Goal: Task Accomplishment & Management: Use online tool/utility

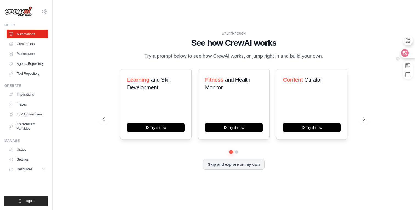
click at [408, 53] on icon at bounding box center [405, 53] width 8 height 8
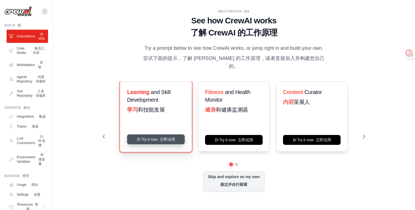
click at [164, 137] on button "Try it now 立即试用" at bounding box center [156, 139] width 58 height 10
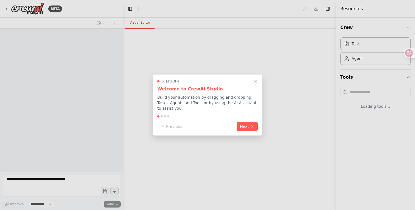
select select "****"
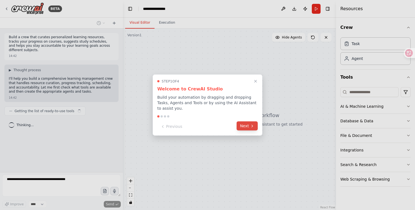
click at [245, 128] on button "Next" at bounding box center [247, 125] width 21 height 9
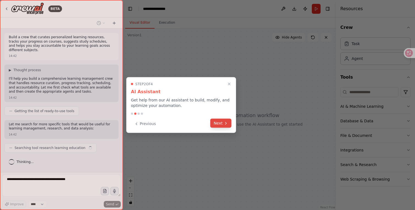
click at [228, 123] on button "Next" at bounding box center [220, 123] width 21 height 9
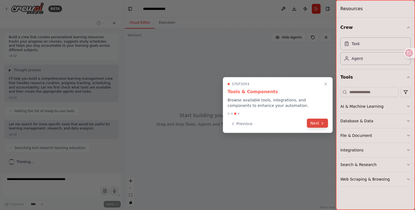
click at [316, 123] on button "Next" at bounding box center [317, 123] width 21 height 9
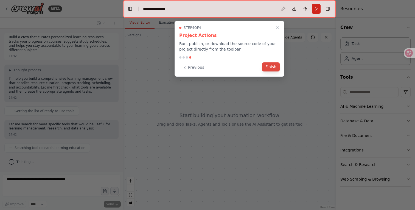
click at [270, 68] on button "Finish" at bounding box center [271, 66] width 18 height 9
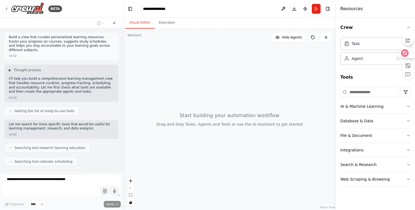
click at [410, 53] on div at bounding box center [407, 53] width 15 height 10
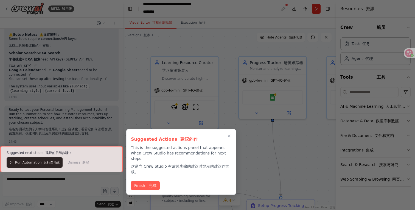
scroll to position [868, 0]
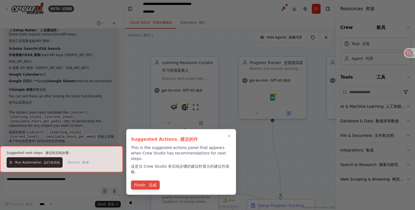
click at [150, 183] on font "完成" at bounding box center [153, 185] width 8 height 4
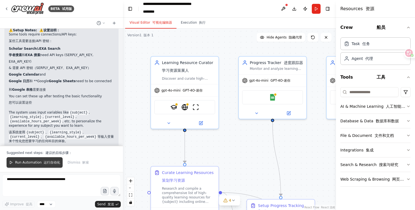
click at [37, 162] on span "Run Automation 运行自动化" at bounding box center [37, 162] width 45 height 4
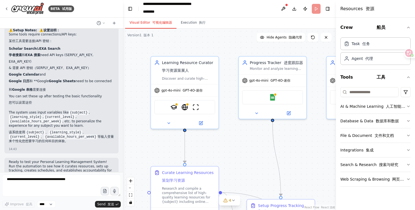
scroll to position [889, 0]
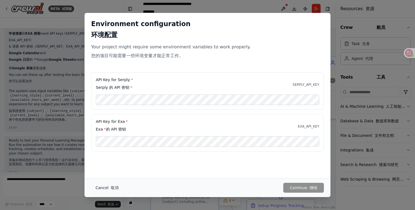
click at [101, 187] on button "Cancel 取消" at bounding box center [107, 188] width 32 height 10
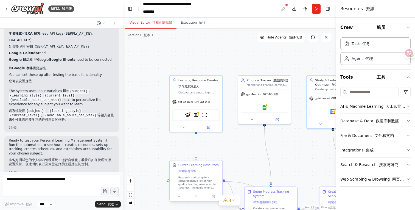
scroll to position [894, 0]
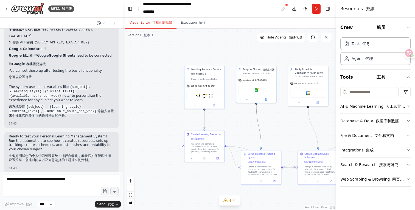
drag, startPoint x: 260, startPoint y: 127, endPoint x: 200, endPoint y: 129, distance: 59.9
click at [200, 129] on div ".deletable-edge-delete-btn { width: 20px; height: 20px; border: 0px solid #ffff…" at bounding box center [229, 119] width 213 height 181
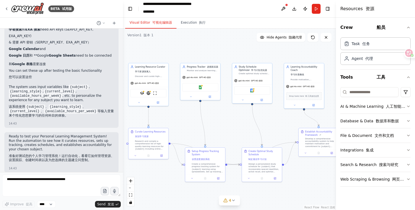
drag, startPoint x: 215, startPoint y: 126, endPoint x: 177, endPoint y: 122, distance: 37.8
click at [169, 122] on div ".deletable-edge-delete-btn { width: 20px; height: 20px; border: 0px solid #ffff…" at bounding box center [229, 119] width 213 height 181
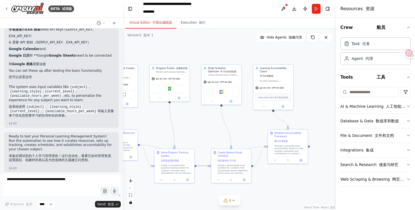
drag, startPoint x: 238, startPoint y: 122, endPoint x: 234, endPoint y: 123, distance: 4.5
click at [234, 123] on div ".deletable-edge-delete-btn { width: 20px; height: 20px; border: 0px solid #ffff…" at bounding box center [229, 119] width 213 height 181
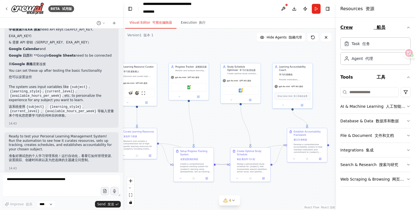
click at [377, 26] on font "船员" at bounding box center [381, 27] width 9 height 5
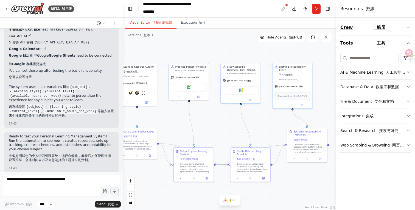
click at [377, 26] on font "船员" at bounding box center [381, 27] width 9 height 5
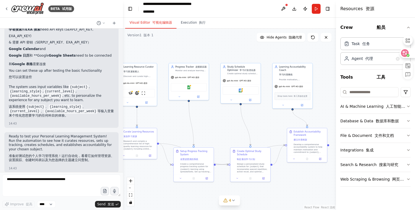
click at [412, 52] on div at bounding box center [407, 53] width 15 height 10
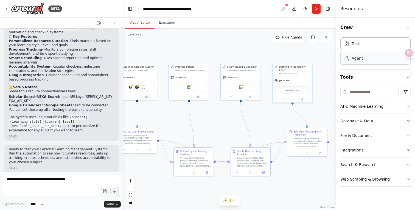
click at [363, 63] on div "Agent" at bounding box center [376, 58] width 70 height 13
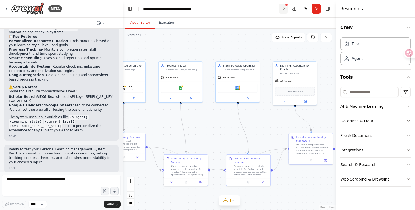
click at [284, 4] on button at bounding box center [283, 9] width 9 height 10
click at [284, 6] on div at bounding box center [283, 9] width 9 height 10
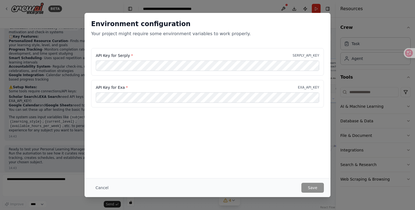
drag, startPoint x: 160, startPoint y: 45, endPoint x: 209, endPoint y: 43, distance: 49.0
click at [209, 43] on body "BETA Build a crew that curates personalized learning resources, tracks your pro…" at bounding box center [207, 105] width 415 height 210
click at [101, 188] on button "Cancel" at bounding box center [102, 188] width 22 height 10
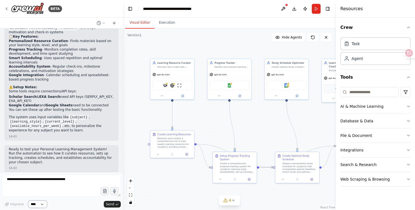
click at [35, 207] on select "****" at bounding box center [37, 204] width 19 height 7
click at [132, 8] on button "Toggle Left Sidebar" at bounding box center [130, 9] width 8 height 8
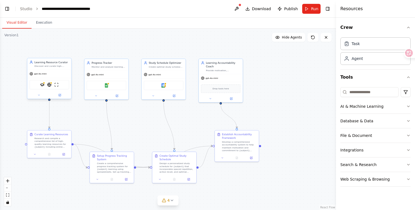
click at [62, 76] on div "gpt-4o-mini" at bounding box center [49, 74] width 44 height 8
click at [51, 74] on div "gpt-4o-mini" at bounding box center [49, 74] width 44 height 8
click at [42, 75] on div "gpt-4o-mini" at bounding box center [37, 74] width 17 height 4
click at [37, 75] on span "gpt-4o-mini" at bounding box center [40, 73] width 12 height 3
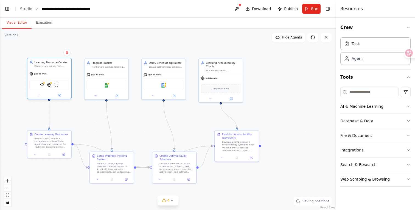
click at [34, 74] on div "gpt-4o-mini" at bounding box center [37, 74] width 17 height 4
click at [33, 74] on div "gpt-4o-mini" at bounding box center [37, 74] width 17 height 4
click at [43, 84] on img at bounding box center [42, 84] width 4 height 4
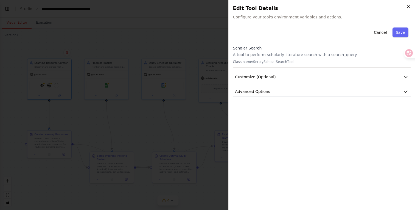
click at [407, 8] on icon "button" at bounding box center [409, 6] width 4 height 4
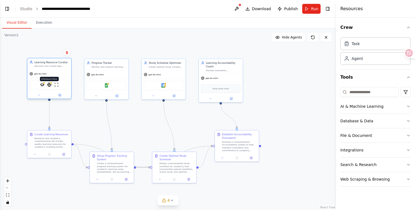
click at [51, 82] on div at bounding box center [51, 83] width 2 height 2
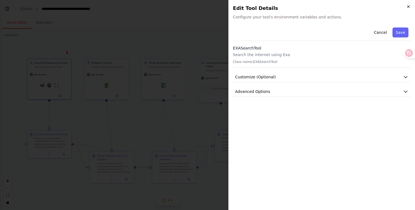
click at [407, 7] on icon "button" at bounding box center [409, 6] width 4 height 4
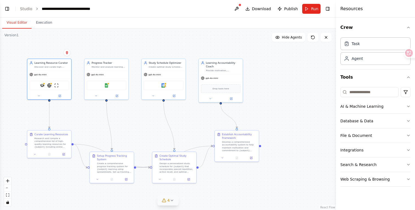
click at [168, 203] on span "4" at bounding box center [169, 200] width 2 height 5
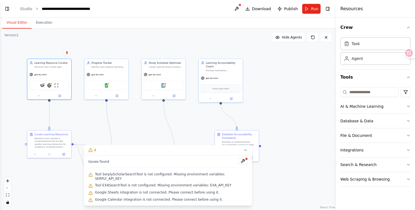
click at [275, 190] on div ".deletable-edge-delete-btn { width: 20px; height: 20px; border: 0px solid #ffff…" at bounding box center [168, 119] width 336 height 181
click at [244, 152] on button "4" at bounding box center [168, 150] width 168 height 10
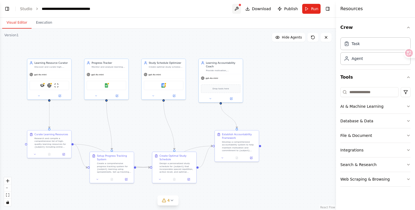
click at [239, 9] on button at bounding box center [236, 9] width 9 height 10
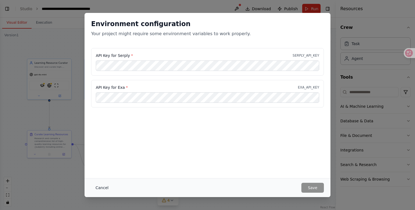
click at [107, 185] on button "Cancel" at bounding box center [102, 188] width 22 height 10
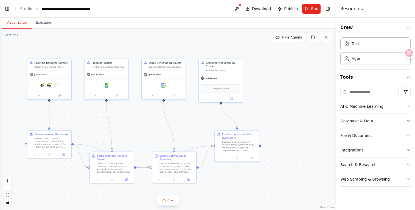
click at [353, 104] on div "AI & Machine Learning" at bounding box center [362, 106] width 43 height 5
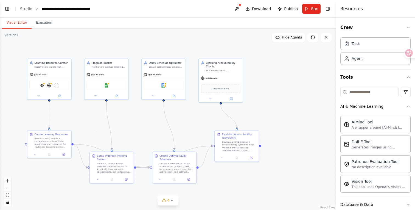
click at [365, 111] on button "AI & Machine Learning" at bounding box center [376, 106] width 70 height 14
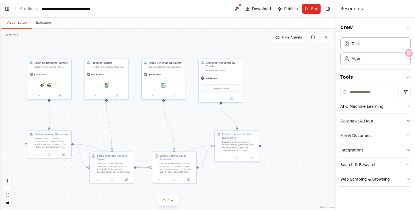
click at [358, 122] on div "Database & Data" at bounding box center [357, 120] width 33 height 5
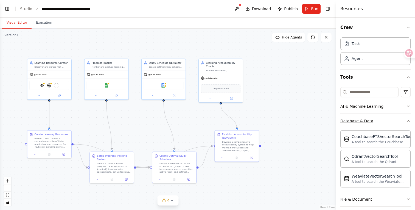
click at [358, 122] on div "Database & Data" at bounding box center [357, 120] width 33 height 5
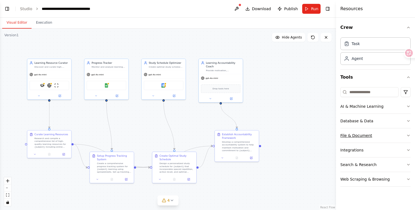
click at [356, 135] on div "File & Document" at bounding box center [357, 135] width 32 height 5
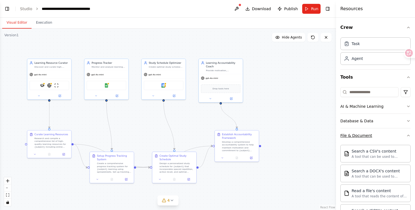
click at [356, 135] on div "File & Document" at bounding box center [357, 135] width 32 height 5
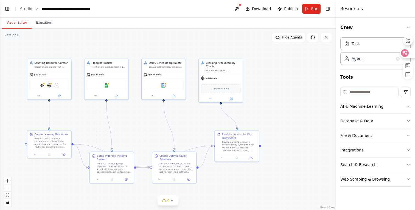
click at [409, 56] on div at bounding box center [407, 53] width 15 height 10
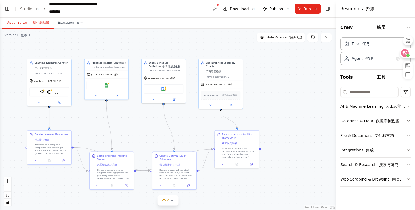
click at [406, 55] on icon at bounding box center [404, 52] width 5 height 5
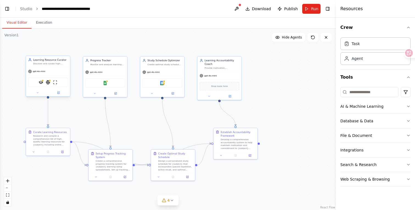
click at [31, 61] on icon at bounding box center [30, 60] width 4 height 4
click at [33, 71] on span "gpt-4o-mini" at bounding box center [39, 71] width 12 height 3
click at [35, 72] on span "gpt-4o-mini" at bounding box center [39, 71] width 12 height 3
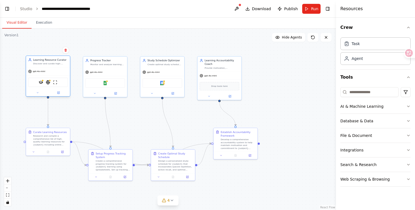
click at [26, 73] on div "gpt-4o-mini" at bounding box center [48, 71] width 44 height 8
click at [30, 72] on icon at bounding box center [30, 71] width 4 height 4
click at [57, 92] on icon at bounding box center [58, 92] width 3 height 3
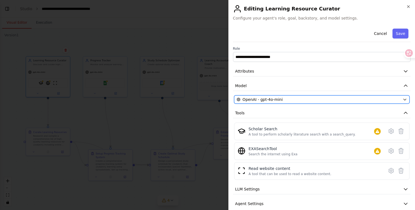
click at [307, 96] on button "OpenAI - gpt-4o-mini" at bounding box center [322, 99] width 176 height 8
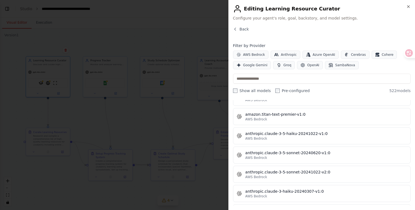
scroll to position [0, 0]
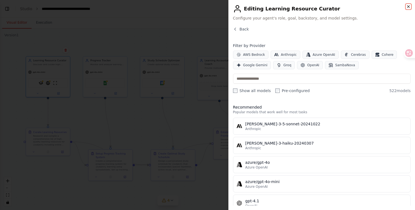
click at [410, 5] on icon "button" at bounding box center [409, 6] width 4 height 4
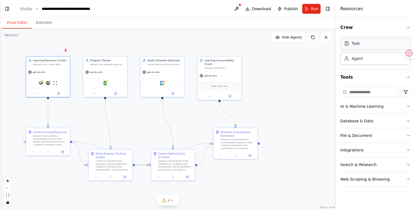
click at [362, 45] on div "Task" at bounding box center [376, 43] width 70 height 13
click at [361, 106] on div "AI & Machine Learning" at bounding box center [362, 106] width 43 height 5
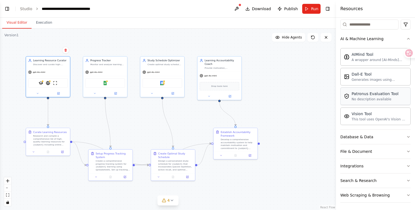
scroll to position [69, 0]
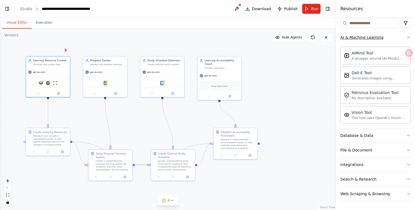
click at [367, 40] on button "AI & Machine Learning" at bounding box center [376, 37] width 70 height 14
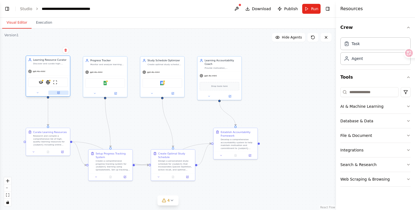
click at [57, 93] on icon at bounding box center [58, 92] width 2 height 2
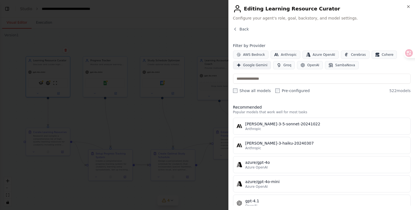
click at [258, 67] on span "Google Gemini" at bounding box center [255, 65] width 24 height 4
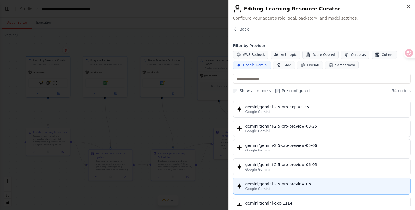
scroll to position [599, 0]
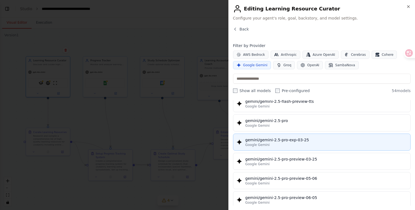
click at [310, 144] on div "Google Gemini" at bounding box center [327, 145] width 162 height 4
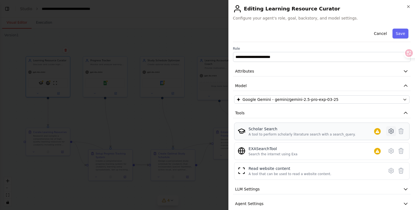
click at [388, 132] on icon at bounding box center [391, 131] width 7 height 7
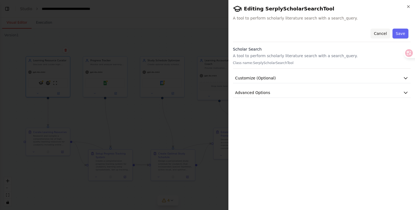
click at [382, 32] on button "Cancel" at bounding box center [381, 34] width 20 height 10
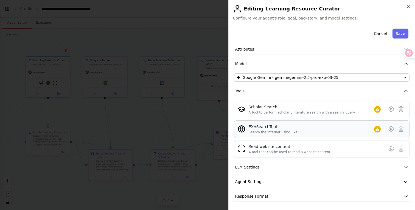
scroll to position [22, 0]
click at [258, 165] on span "LLM Settings" at bounding box center [247, 166] width 25 height 5
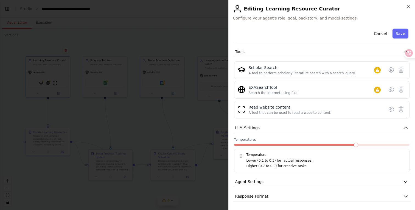
scroll to position [62, 0]
click at [258, 135] on div "**********" at bounding box center [322, 83] width 178 height 236
click at [257, 129] on span "LLM Settings" at bounding box center [247, 127] width 25 height 5
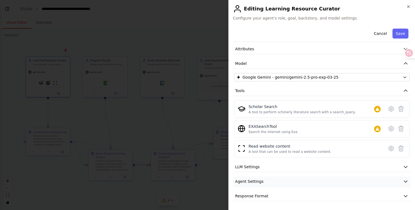
click at [258, 179] on span "Agent Settings" at bounding box center [249, 181] width 28 height 5
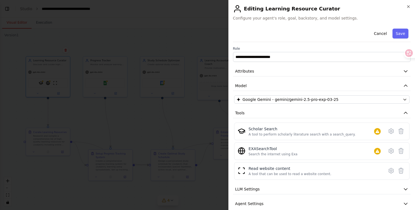
scroll to position [0, 0]
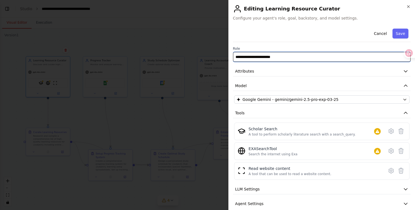
click at [274, 56] on input "**********" at bounding box center [322, 57] width 178 height 10
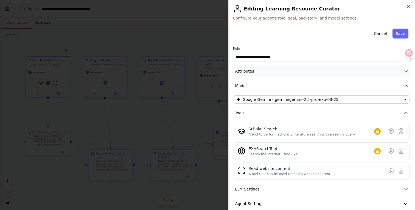
click at [275, 71] on button "Attributes" at bounding box center [322, 71] width 178 height 10
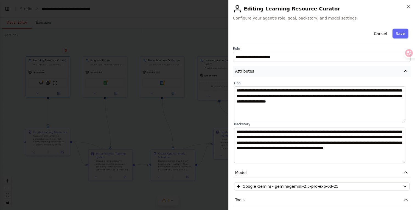
click at [275, 72] on button "Attributes" at bounding box center [322, 71] width 178 height 10
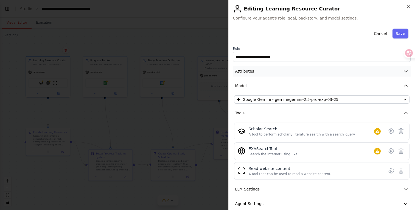
click at [275, 72] on button "Attributes" at bounding box center [322, 71] width 178 height 10
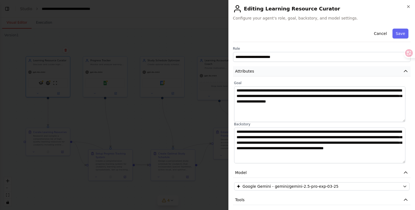
click at [275, 72] on button "Attributes" at bounding box center [322, 71] width 178 height 10
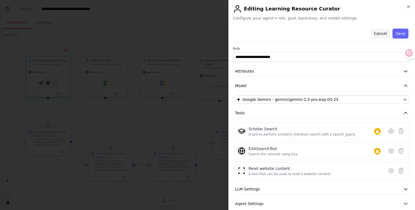
click at [380, 33] on button "Cancel" at bounding box center [381, 34] width 20 height 10
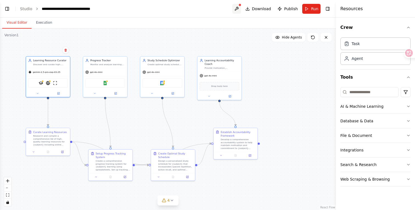
click at [237, 8] on button at bounding box center [236, 9] width 9 height 10
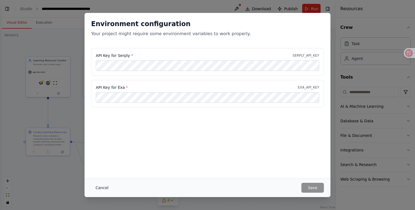
click at [102, 188] on button "Cancel" at bounding box center [102, 188] width 22 height 10
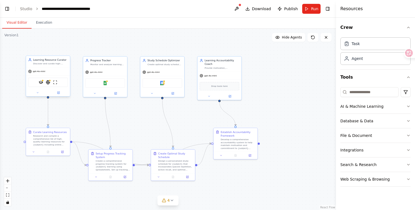
click at [45, 74] on div "gpt-4o-mini" at bounding box center [48, 71] width 44 height 8
click at [61, 96] on div "Learning Resource Curator Discover and curate high-quality, personalized learni…" at bounding box center [48, 75] width 45 height 41
click at [60, 95] on div at bounding box center [48, 92] width 44 height 7
click at [59, 93] on icon at bounding box center [58, 92] width 2 height 2
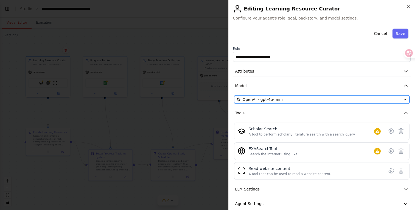
click at [263, 99] on span "OpenAI - gpt-4o-mini" at bounding box center [263, 99] width 40 height 5
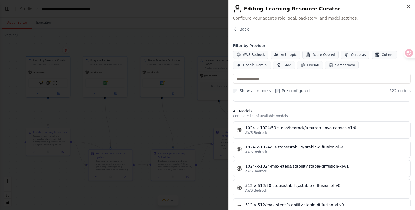
scroll to position [132, 0]
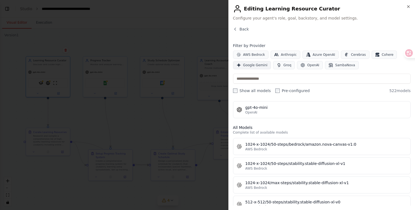
click at [256, 67] on span "Google Gemini" at bounding box center [255, 65] width 24 height 4
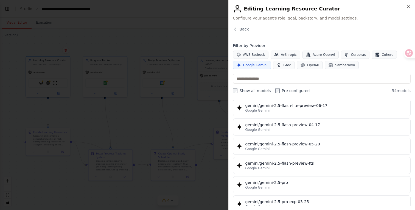
scroll to position [571, 0]
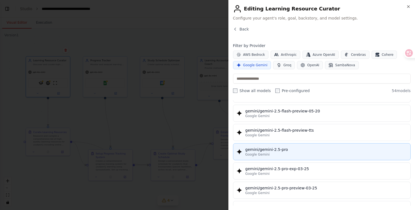
click at [315, 148] on div "gemini/gemini-2.5-pro" at bounding box center [327, 149] width 162 height 5
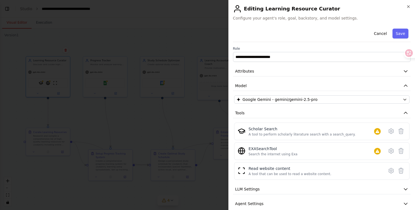
click at [396, 33] on button "Save" at bounding box center [401, 34] width 16 height 10
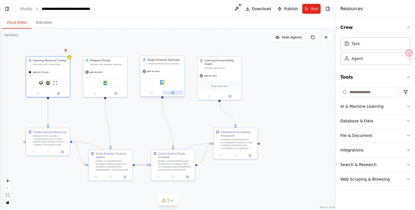
click at [171, 94] on button at bounding box center [173, 92] width 20 height 4
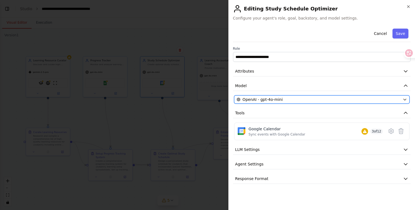
click at [285, 99] on div "OpenAI - gpt-4o-mini" at bounding box center [319, 99] width 164 height 5
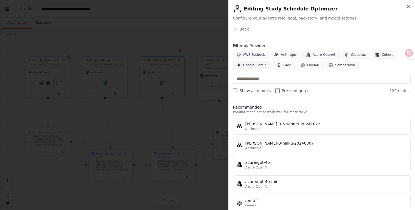
click at [253, 68] on button "Google Gemini" at bounding box center [252, 65] width 38 height 8
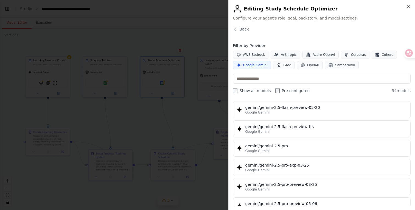
scroll to position [575, 0]
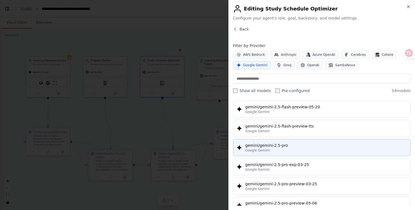
click at [295, 143] on div "gemini/gemini-2.5-pro" at bounding box center [327, 145] width 162 height 5
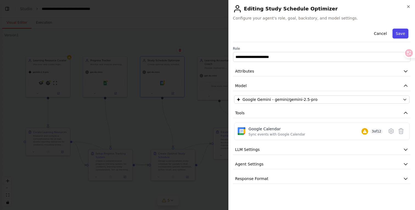
click at [401, 35] on button "Save" at bounding box center [401, 34] width 16 height 10
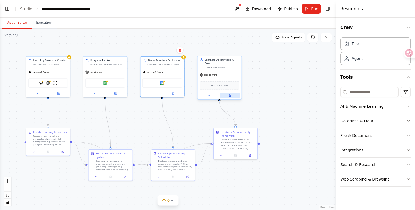
click at [231, 97] on button at bounding box center [230, 95] width 20 height 4
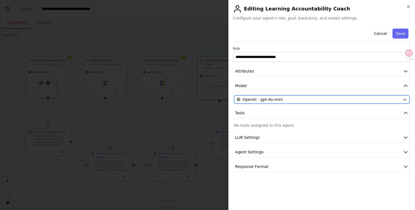
click at [319, 98] on div "OpenAI - gpt-4o-mini" at bounding box center [319, 99] width 164 height 5
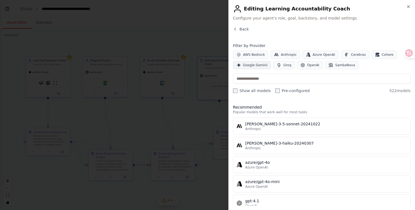
click at [261, 65] on span "Google Gemini" at bounding box center [255, 65] width 24 height 4
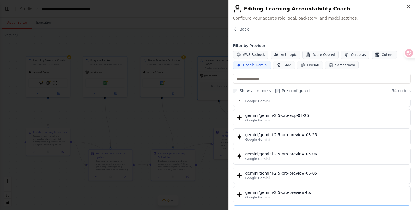
scroll to position [608, 0]
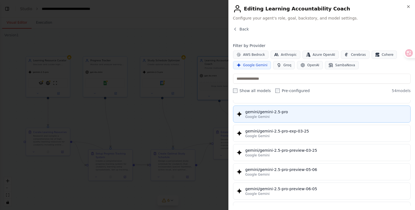
click at [304, 113] on div "gemini/gemini-2.5-pro" at bounding box center [327, 111] width 162 height 5
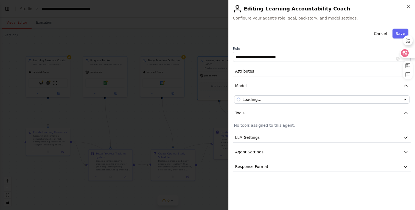
click at [403, 35] on div at bounding box center [407, 40] width 13 height 15
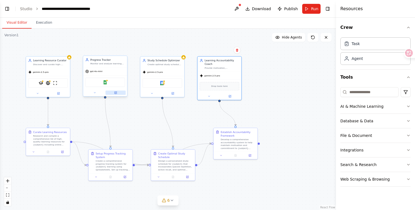
click at [116, 94] on icon at bounding box center [115, 92] width 3 height 3
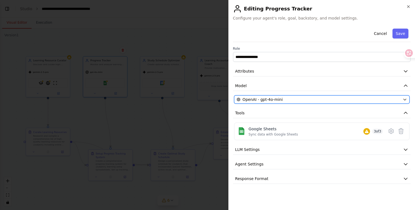
click at [328, 97] on div "OpenAI - gpt-4o-mini" at bounding box center [319, 99] width 164 height 5
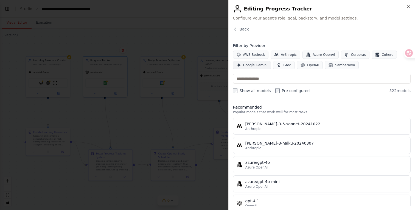
click at [256, 65] on span "Google Gemini" at bounding box center [255, 65] width 24 height 4
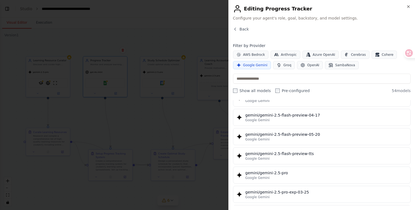
scroll to position [580, 0]
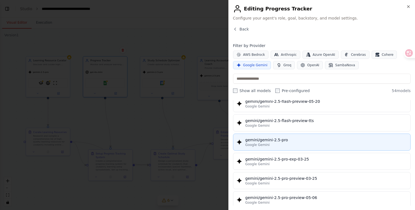
click at [300, 140] on div "gemini/gemini-2.5-pro" at bounding box center [327, 139] width 162 height 5
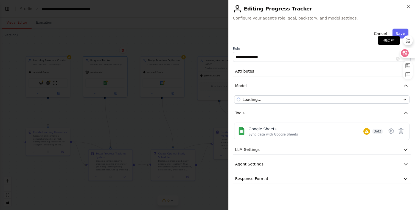
click at [406, 37] on icon at bounding box center [408, 40] width 6 height 6
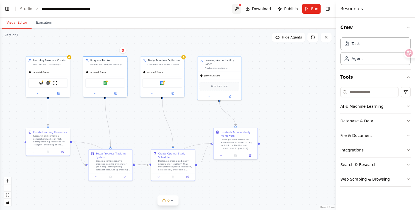
click at [239, 9] on button at bounding box center [236, 9] width 9 height 10
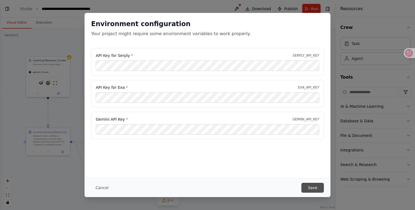
click at [315, 186] on button "Save" at bounding box center [313, 188] width 23 height 10
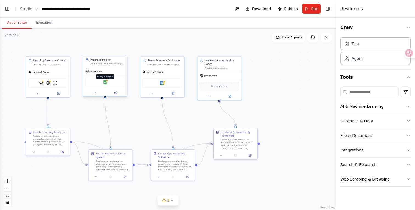
click at [106, 82] on img at bounding box center [105, 82] width 4 height 4
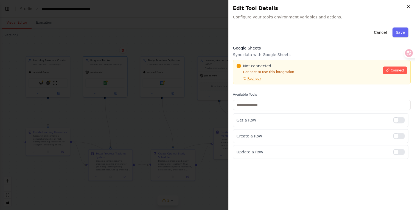
click at [409, 7] on icon "button" at bounding box center [409, 6] width 2 height 2
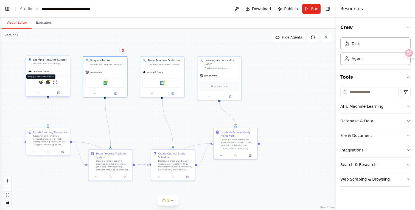
click at [41, 83] on img at bounding box center [41, 82] width 4 height 4
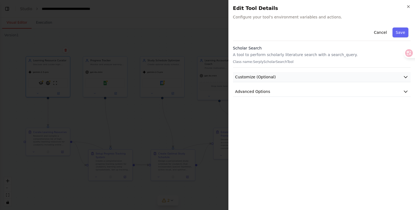
click at [258, 79] on span "Customize (Optional)" at bounding box center [255, 76] width 41 height 5
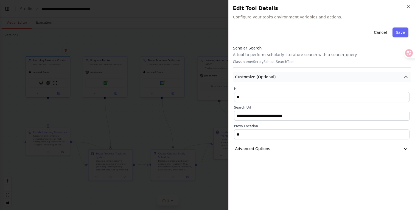
click at [258, 79] on span "Customize (Optional)" at bounding box center [255, 76] width 41 height 5
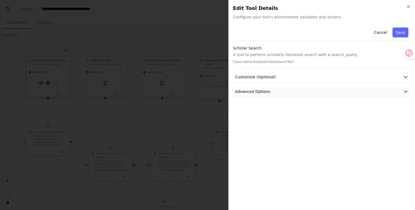
click at [258, 93] on span "Advanced Options" at bounding box center [252, 91] width 35 height 5
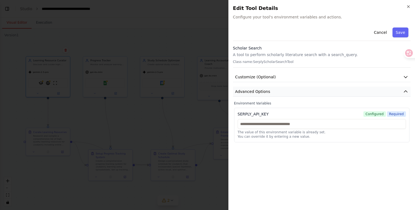
click at [258, 93] on span "Advanced Options" at bounding box center [252, 91] width 35 height 5
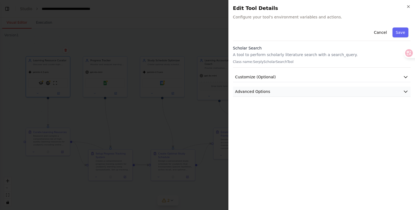
click at [258, 93] on span "Advanced Options" at bounding box center [252, 91] width 35 height 5
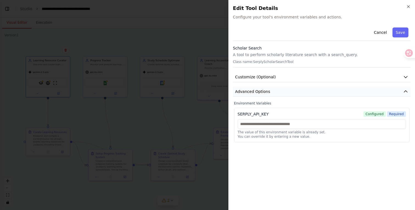
click at [258, 93] on span "Advanced Options" at bounding box center [252, 91] width 35 height 5
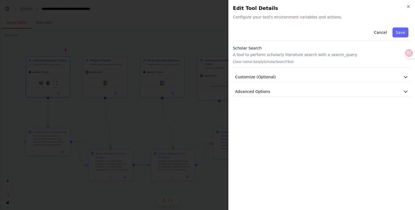
click at [411, 6] on div "Close Edit Tool Details Configure your tool's environment variables and actions…" at bounding box center [322, 105] width 187 height 210
click at [410, 6] on icon "button" at bounding box center [409, 6] width 4 height 4
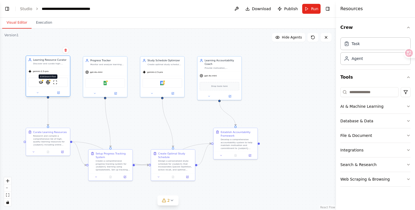
click at [47, 82] on img at bounding box center [48, 82] width 4 height 4
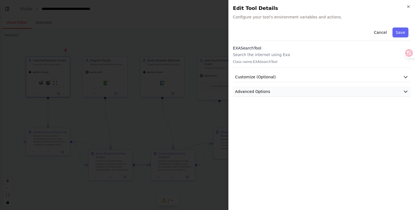
click at [239, 91] on span "Advanced Options" at bounding box center [252, 91] width 35 height 5
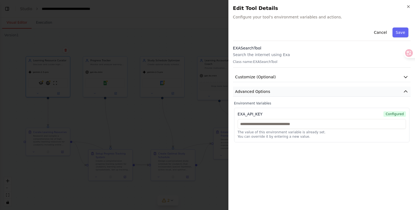
click at [238, 91] on span "Advanced Options" at bounding box center [252, 91] width 35 height 5
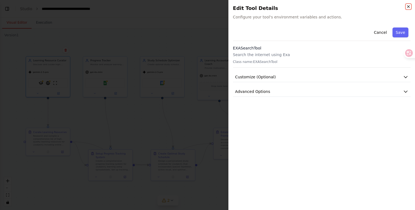
click at [408, 6] on icon "button" at bounding box center [409, 6] width 4 height 4
